Goal: Book appointment/travel/reservation

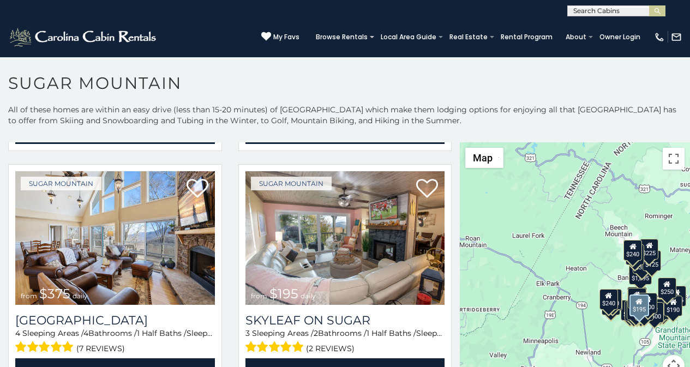
scroll to position [1082, 0]
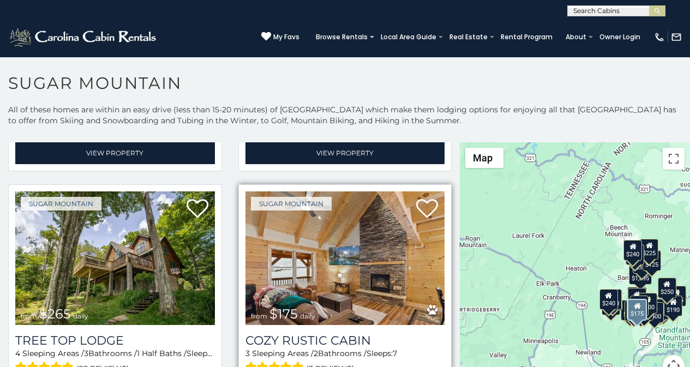
click at [249, 191] on img at bounding box center [344, 258] width 199 height 134
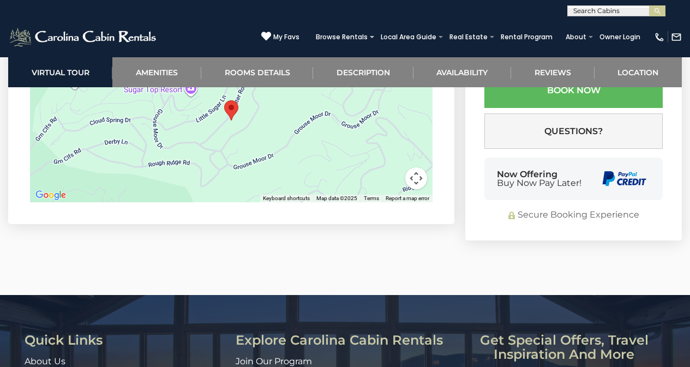
scroll to position [2924, 0]
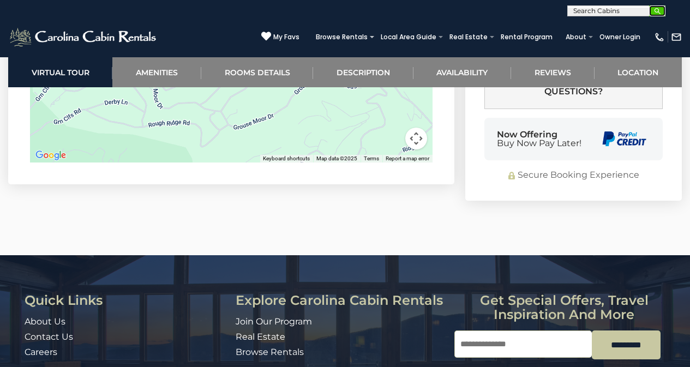
click at [660, 11] on img "submit" at bounding box center [657, 11] width 8 height 8
